Goal: Find specific page/section: Find specific page/section

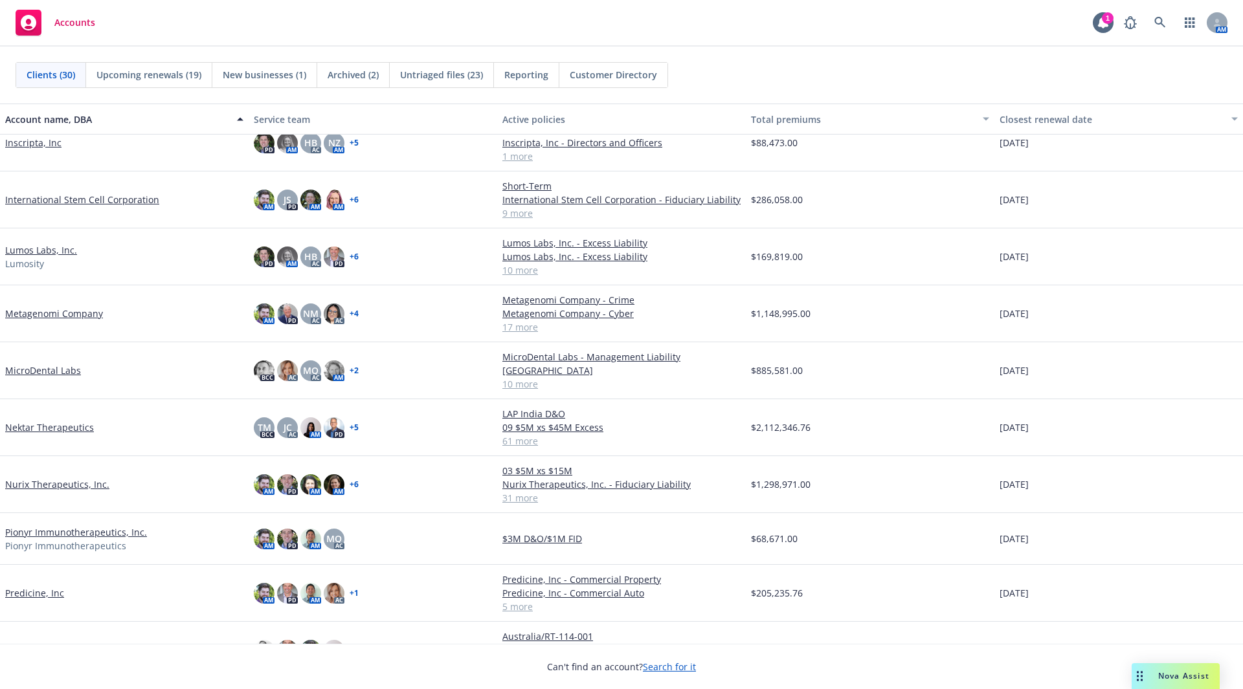
scroll to position [705, 0]
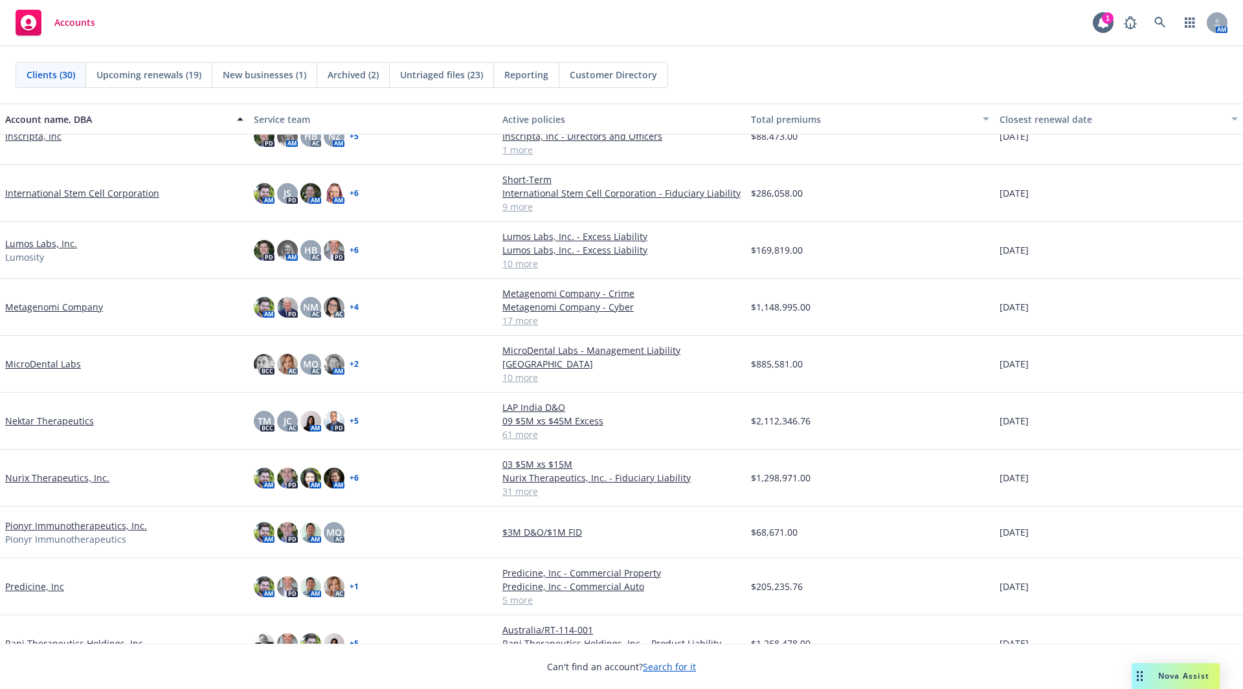
click at [66, 416] on link "Nektar Therapeutics" at bounding box center [49, 421] width 89 height 14
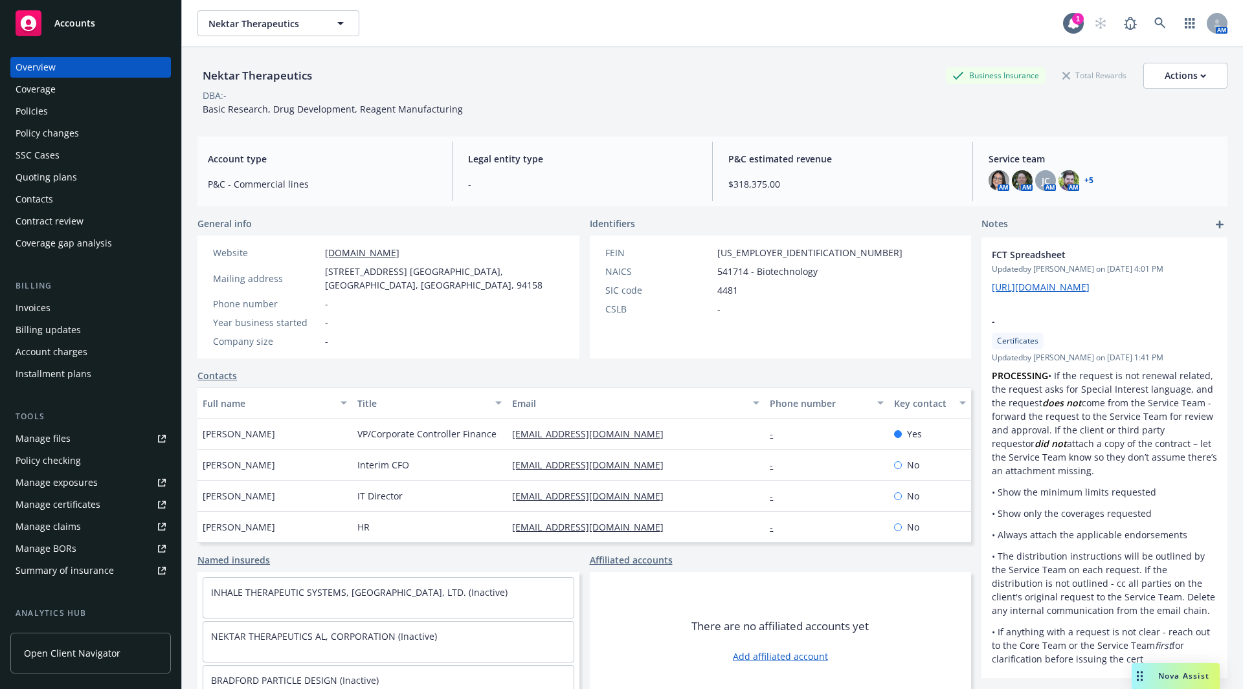
click at [41, 111] on div "Policies" at bounding box center [32, 111] width 32 height 21
